Goal: Browse casually

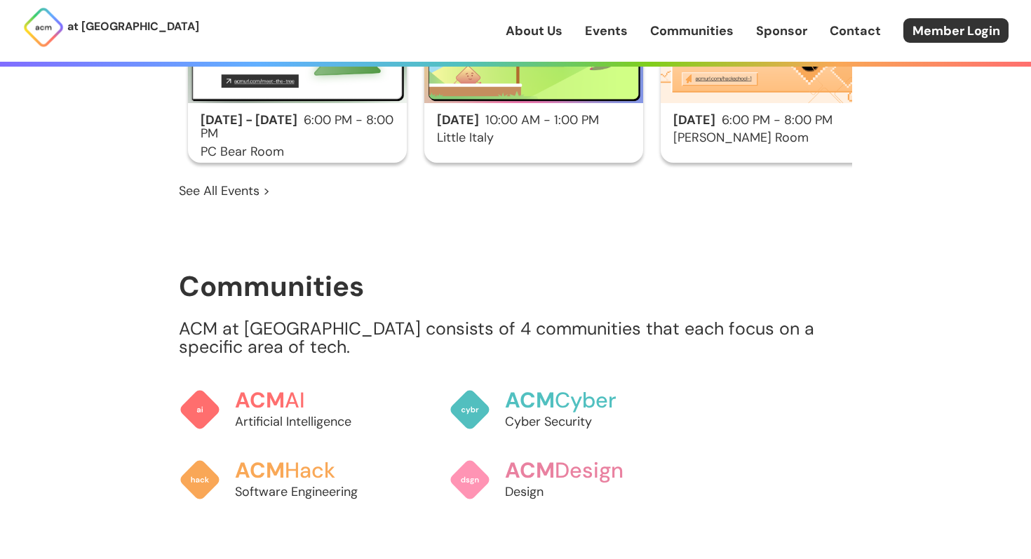
scroll to position [981, 0]
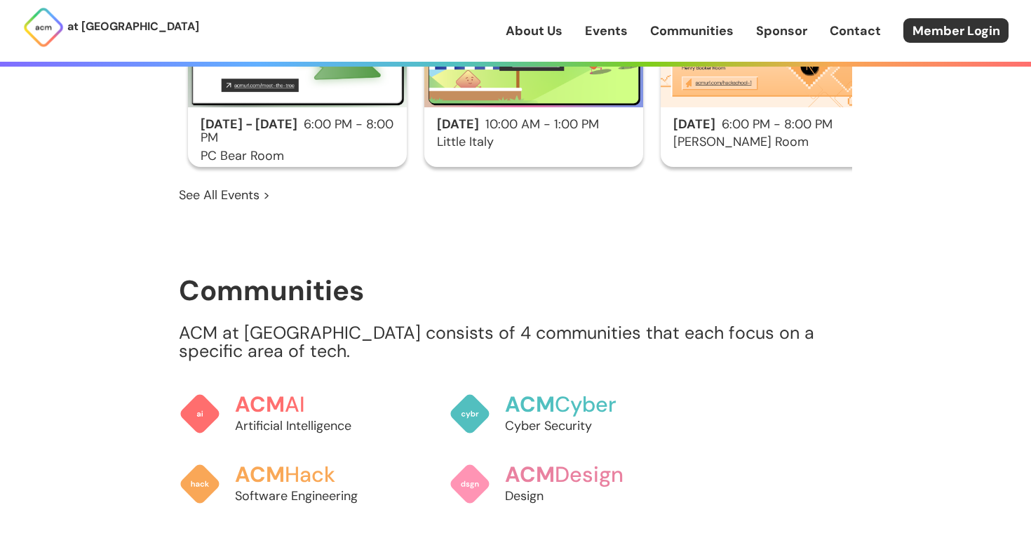
click at [358, 324] on p "ACM at [GEOGRAPHIC_DATA] consists of 4 communities that each focus on a specifi…" at bounding box center [515, 342] width 673 height 36
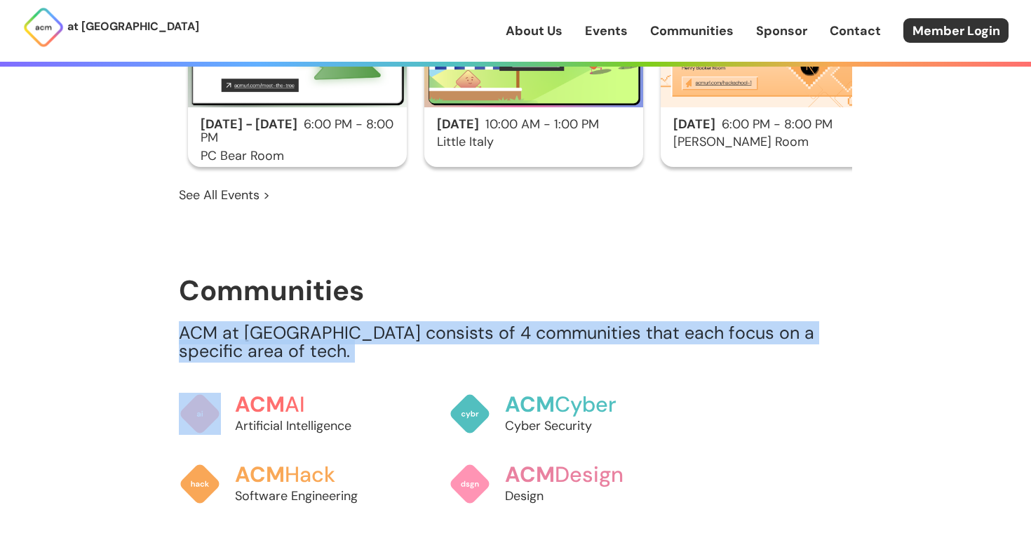
click at [358, 324] on p "ACM at [GEOGRAPHIC_DATA] consists of 4 communities that each focus on a specifi…" at bounding box center [515, 342] width 673 height 36
click at [414, 324] on p "ACM at [GEOGRAPHIC_DATA] consists of 4 communities that each focus on a specifi…" at bounding box center [515, 342] width 673 height 36
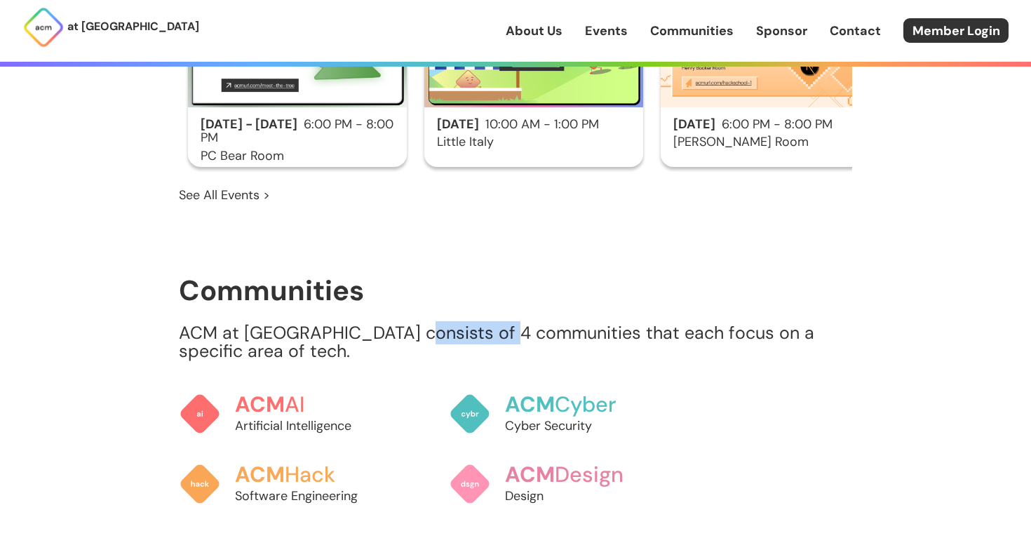
click at [414, 324] on p "ACM at [GEOGRAPHIC_DATA] consists of 4 communities that each focus on a specifi…" at bounding box center [515, 342] width 673 height 36
click at [399, 324] on p "ACM at [GEOGRAPHIC_DATA] consists of 4 communities that each focus on a specifi…" at bounding box center [515, 342] width 673 height 36
click at [392, 324] on p "ACM at [GEOGRAPHIC_DATA] consists of 4 communities that each focus on a specifi…" at bounding box center [515, 342] width 673 height 36
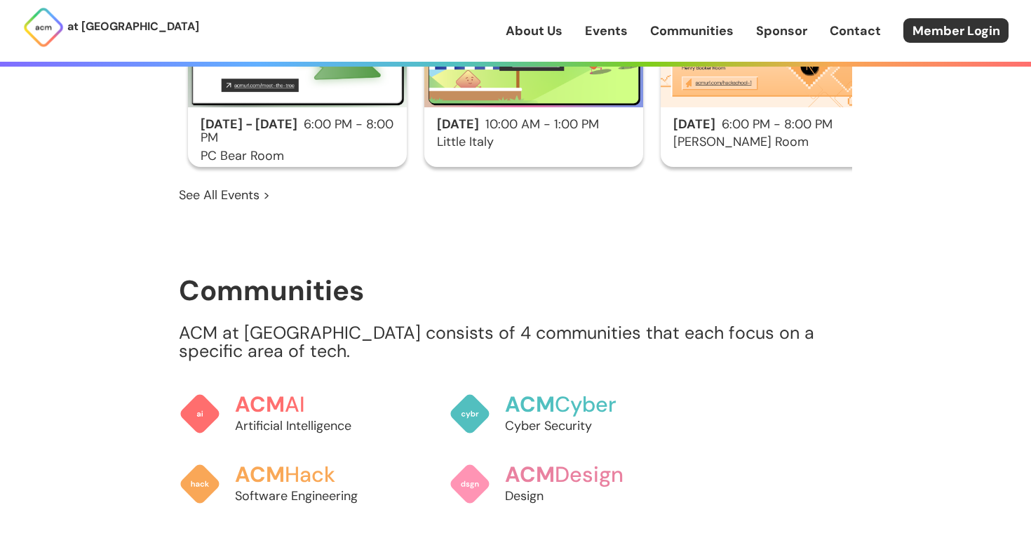
click at [386, 324] on p "ACM at [GEOGRAPHIC_DATA] consists of 4 communities that each focus on a specifi…" at bounding box center [515, 342] width 673 height 36
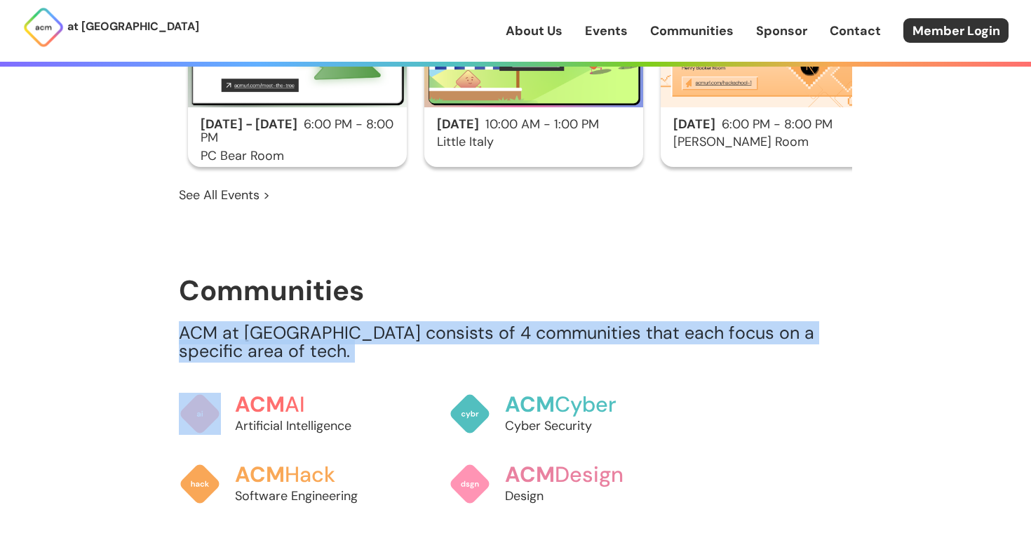
click at [386, 324] on p "ACM at [GEOGRAPHIC_DATA] consists of 4 communities that each focus on a specifi…" at bounding box center [515, 342] width 673 height 36
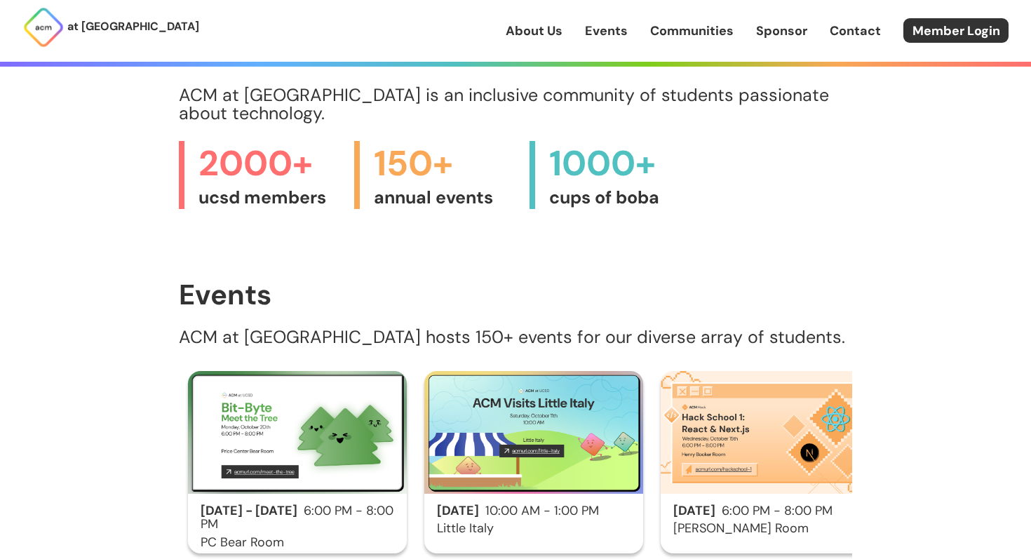
scroll to position [591, 0]
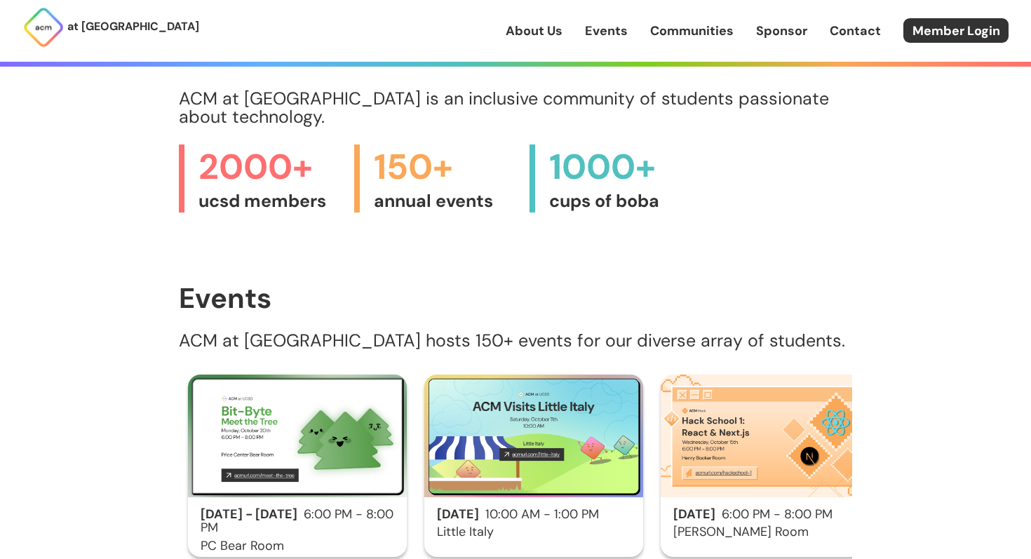
click at [386, 332] on p "ACM at [GEOGRAPHIC_DATA] hosts 150+ events for our diverse array of students." at bounding box center [515, 341] width 673 height 18
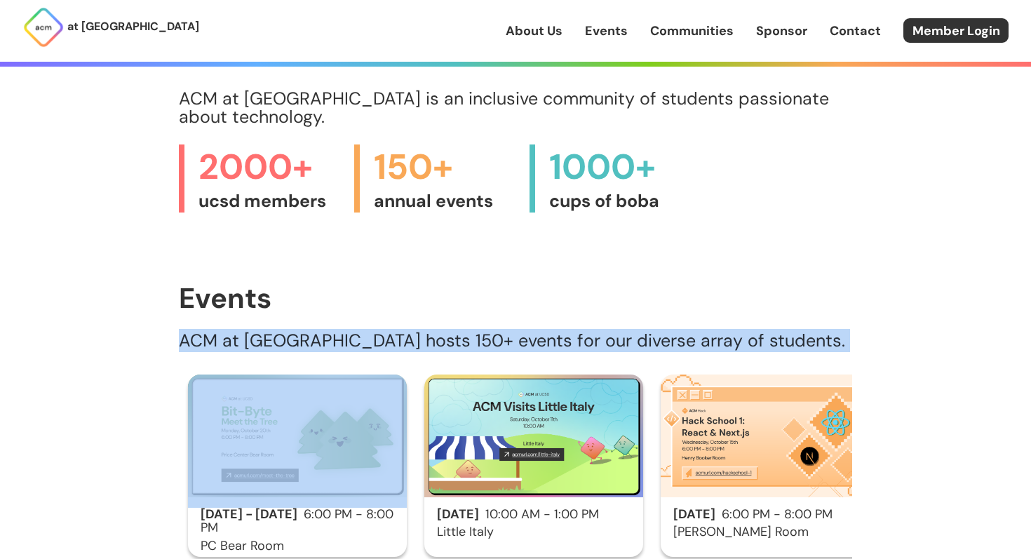
click at [386, 332] on p "ACM at [GEOGRAPHIC_DATA] hosts 150+ events for our diverse array of students." at bounding box center [515, 341] width 673 height 18
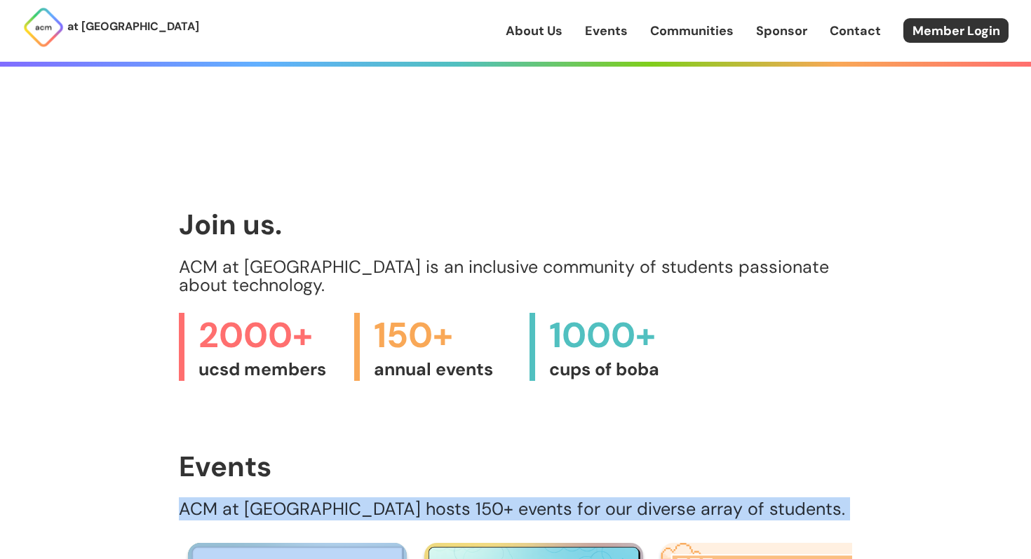
scroll to position [421, 0]
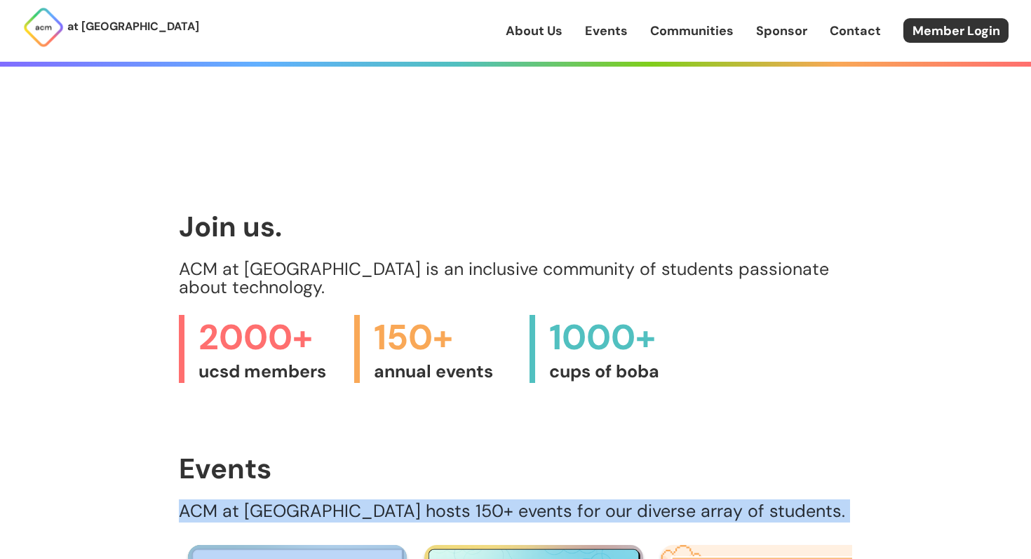
click at [371, 267] on p "ACM at [GEOGRAPHIC_DATA] is an inclusive community of students passionate about…" at bounding box center [515, 278] width 673 height 36
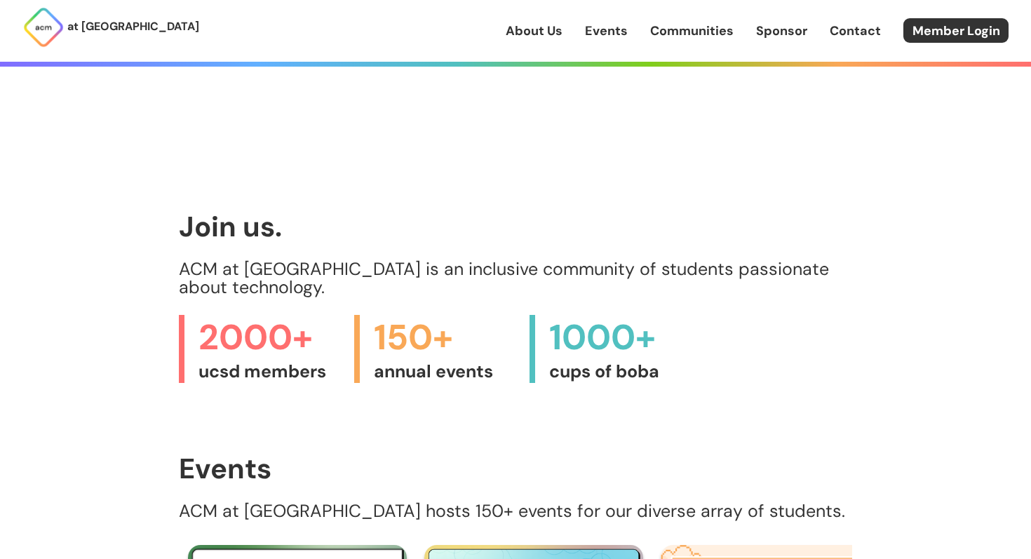
click at [371, 267] on p "ACM at [GEOGRAPHIC_DATA] is an inclusive community of students passionate about…" at bounding box center [515, 278] width 673 height 36
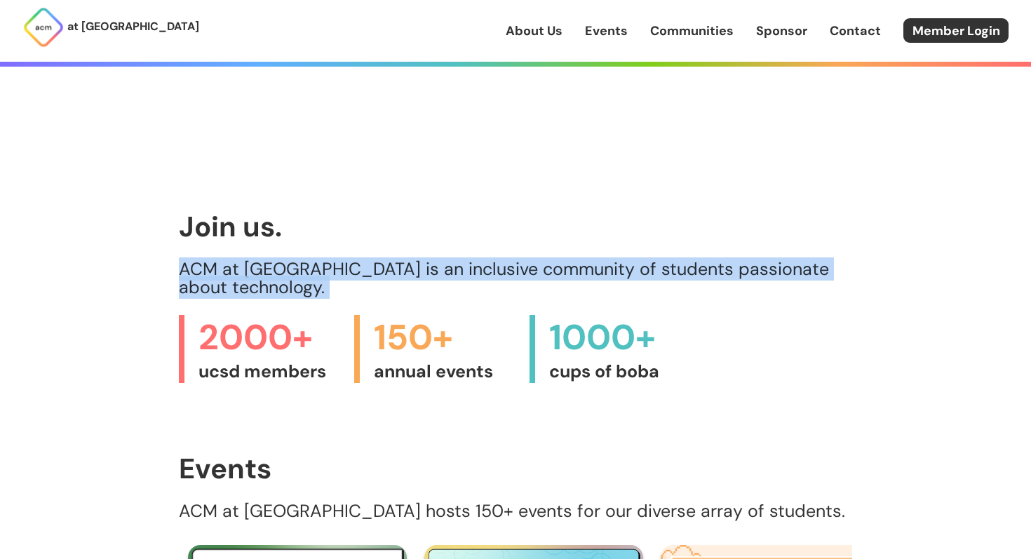
click at [371, 267] on p "ACM at [GEOGRAPHIC_DATA] is an inclusive community of students passionate about…" at bounding box center [515, 278] width 673 height 36
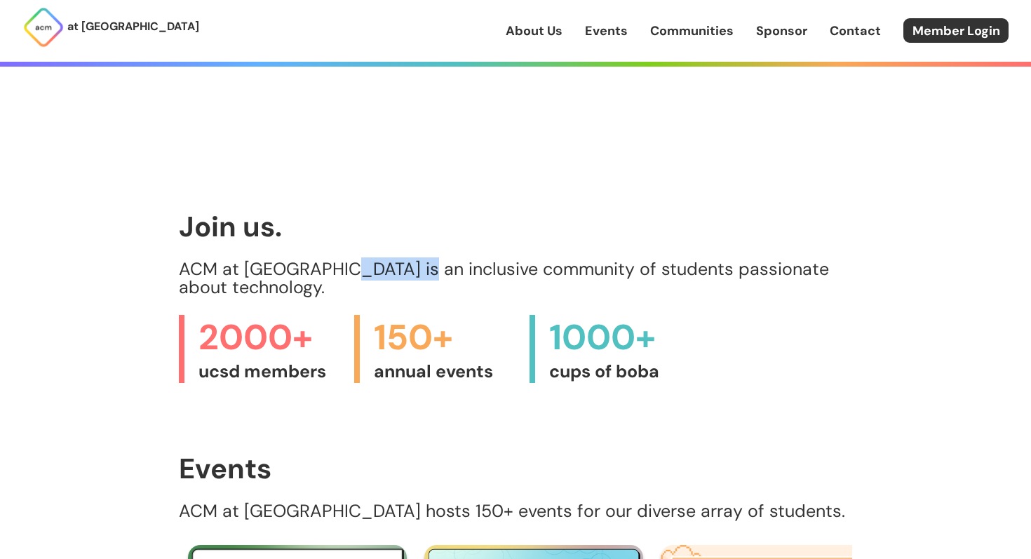
click at [371, 267] on p "ACM at [GEOGRAPHIC_DATA] is an inclusive community of students passionate about…" at bounding box center [515, 278] width 673 height 36
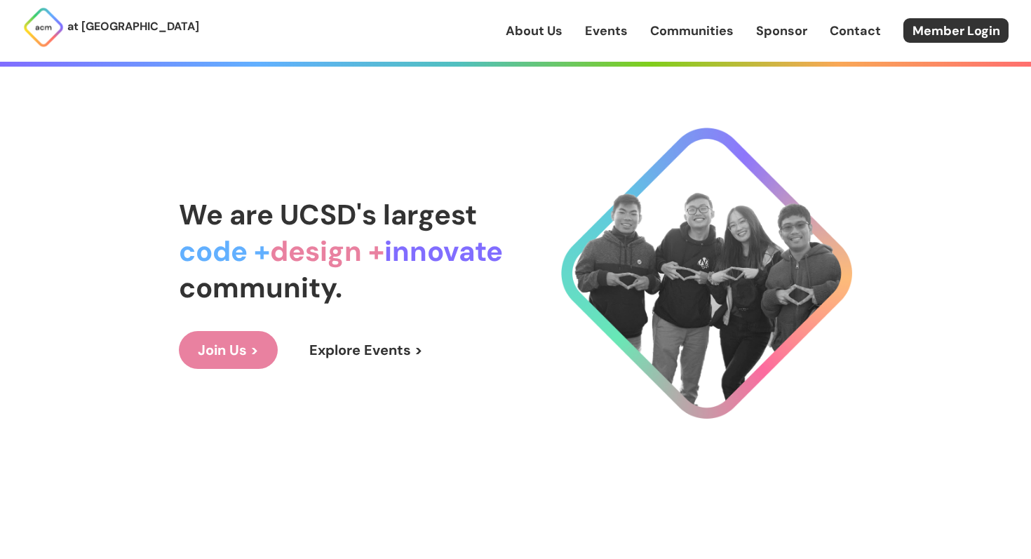
scroll to position [0, 0]
